Goal: Transaction & Acquisition: Obtain resource

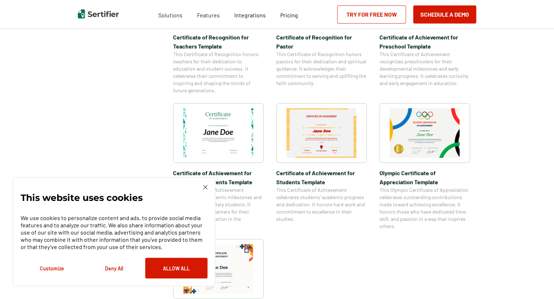
scroll to position [452, 0]
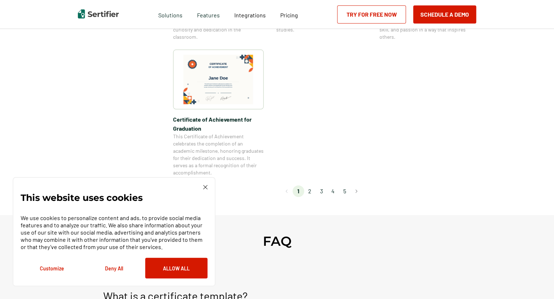
scroll to position [639, 0]
click at [205, 187] on img at bounding box center [205, 187] width 4 height 4
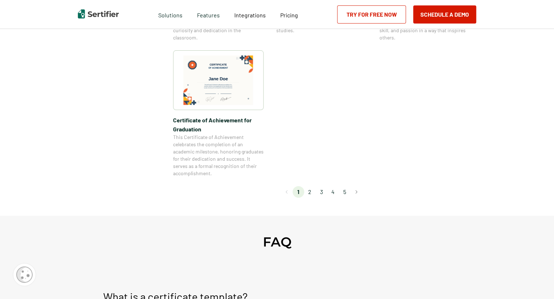
click at [312, 194] on li "2" at bounding box center [310, 192] width 12 height 12
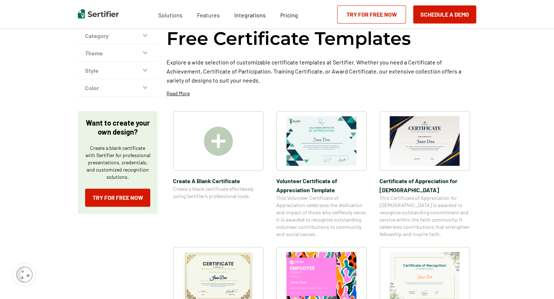
scroll to position [82, 0]
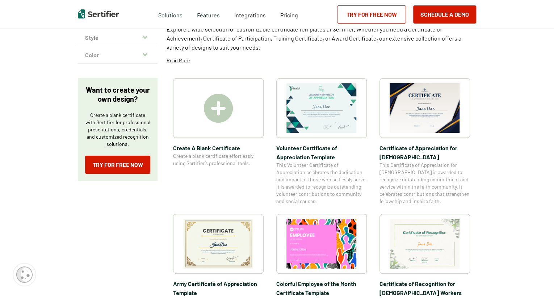
click at [321, 127] on img at bounding box center [321, 108] width 70 height 50
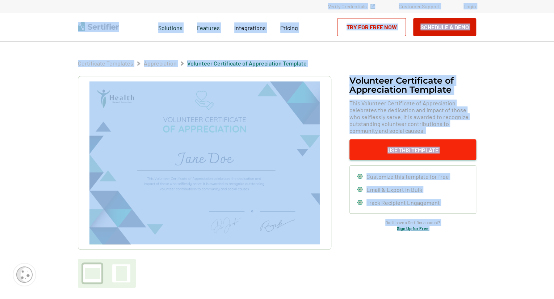
click at [400, 149] on button "Use This Template" at bounding box center [412, 149] width 127 height 21
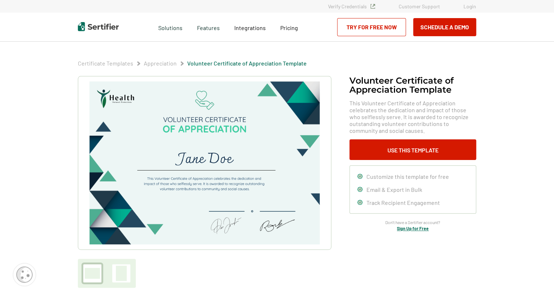
click at [356, 56] on div "Certificate Templates Appreciation Volunteer Certificate of Appreciation Templa…" at bounding box center [277, 249] width 434 height 415
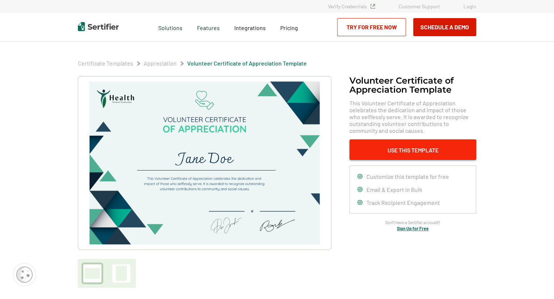
click at [388, 149] on button "Use This Template" at bounding box center [412, 149] width 127 height 21
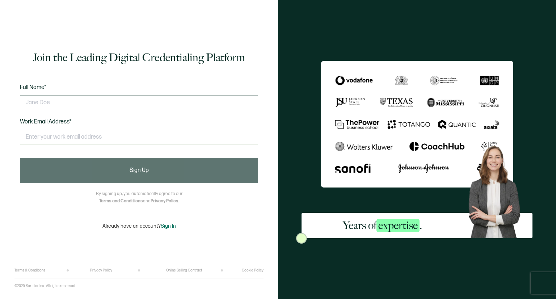
click at [42, 109] on input "text" at bounding box center [139, 103] width 238 height 14
click at [42, 109] on input "C" at bounding box center [139, 103] width 238 height 14
type input "[PERSON_NAME]"
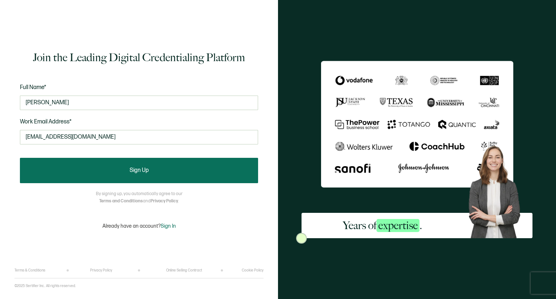
type input "[EMAIL_ADDRESS][DOMAIN_NAME]"
click at [99, 174] on button "Sign Up" at bounding box center [139, 170] width 238 height 25
